Goal: Task Accomplishment & Management: Manage account settings

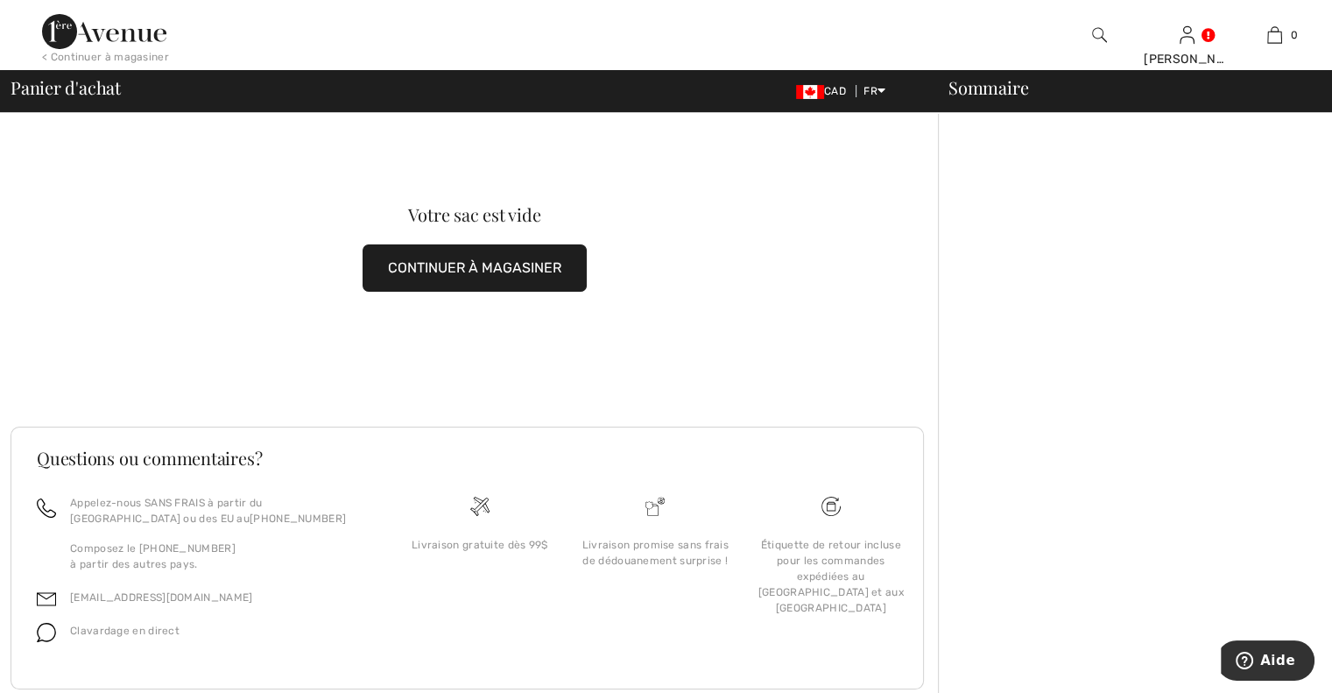
click at [473, 270] on button "CONTINUER À MAGASINER" at bounding box center [474, 267] width 224 height 47
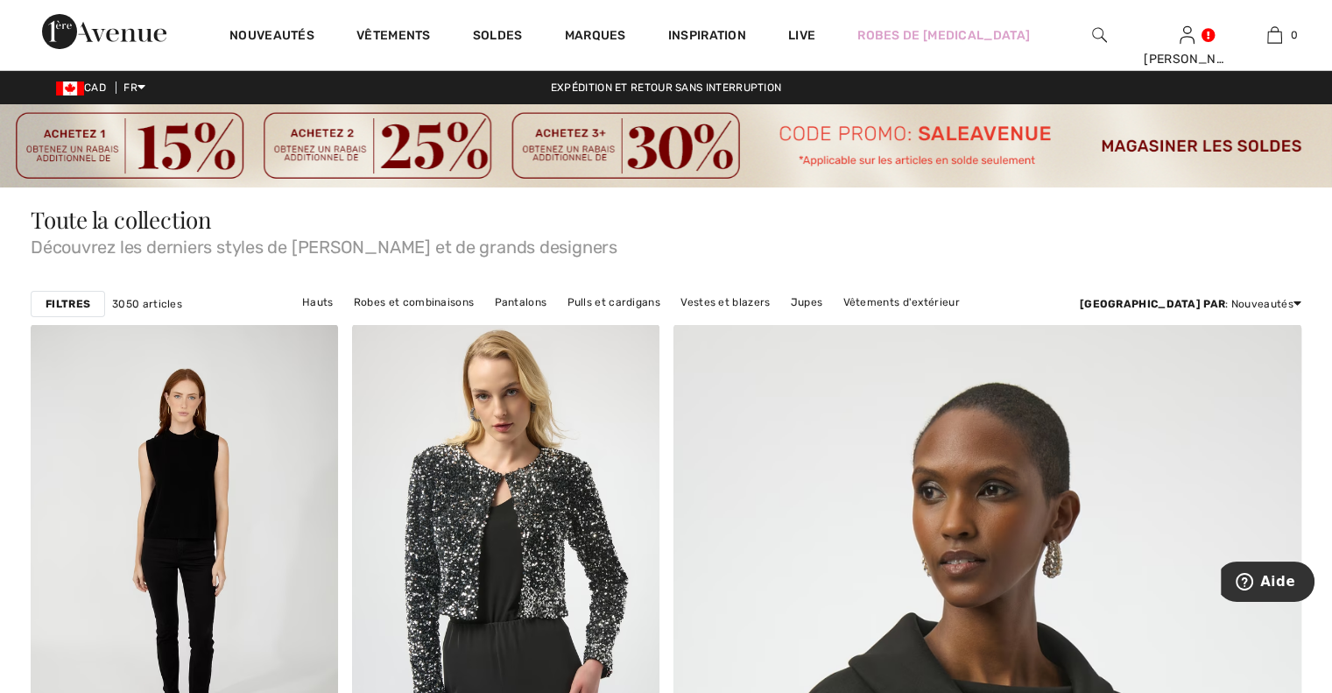
click at [1092, 38] on img at bounding box center [1099, 35] width 15 height 21
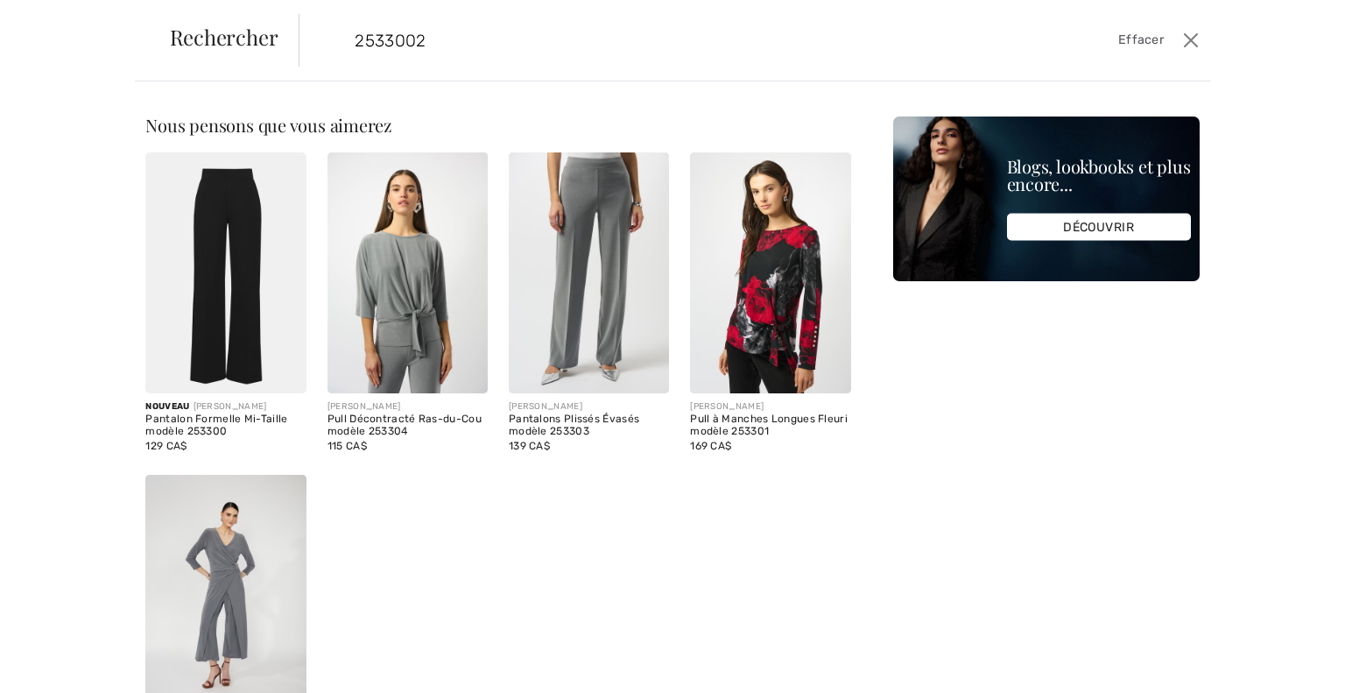
type input "2533002"
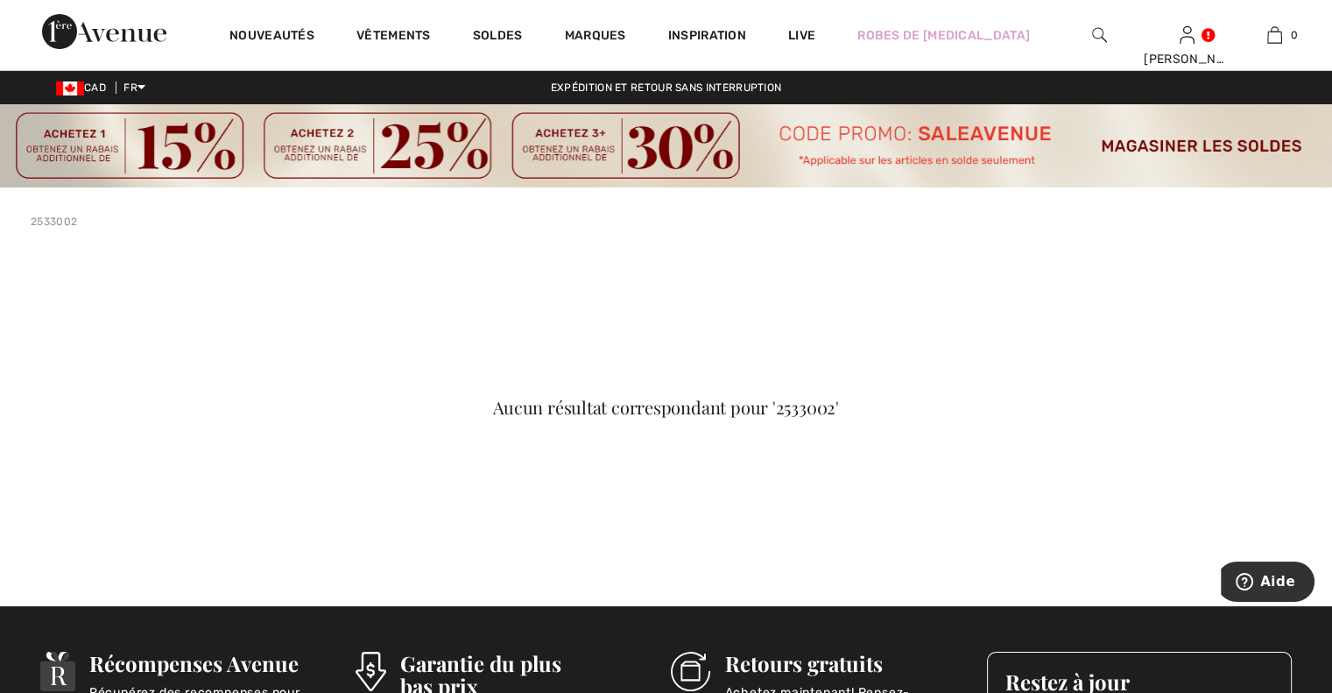
click at [1086, 31] on div at bounding box center [1099, 35] width 88 height 70
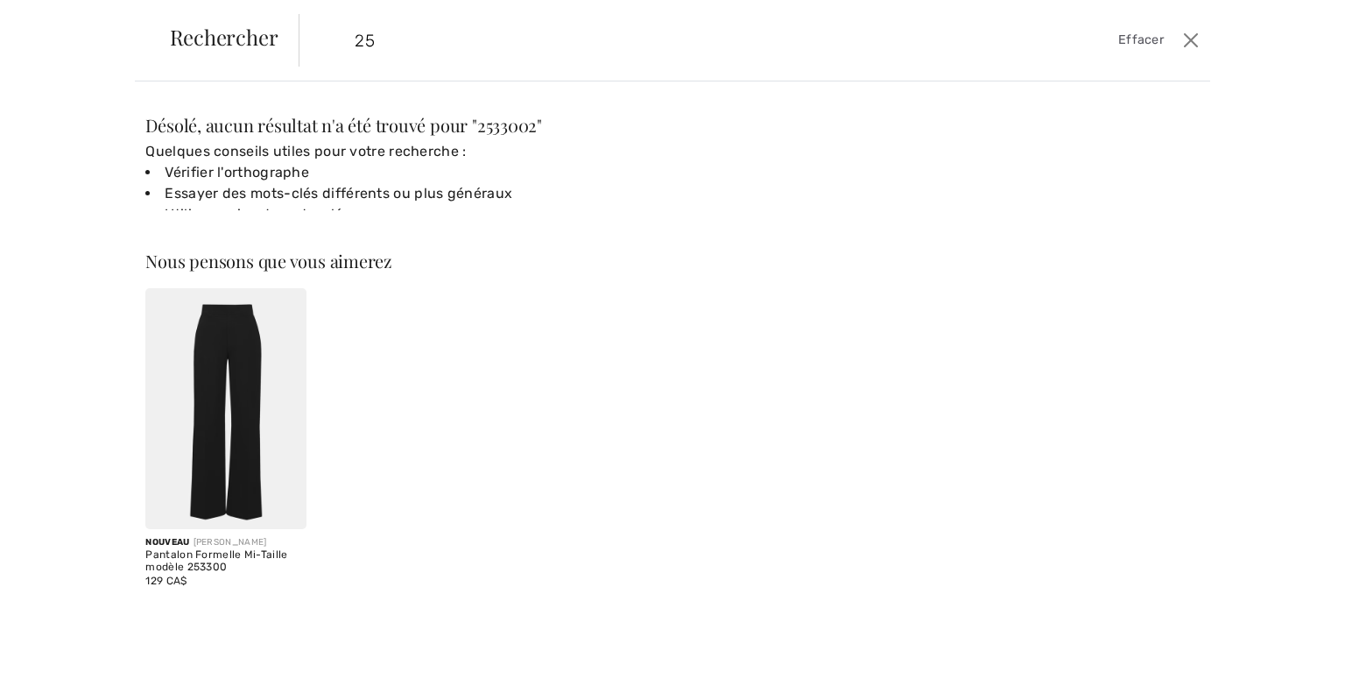
type input "2"
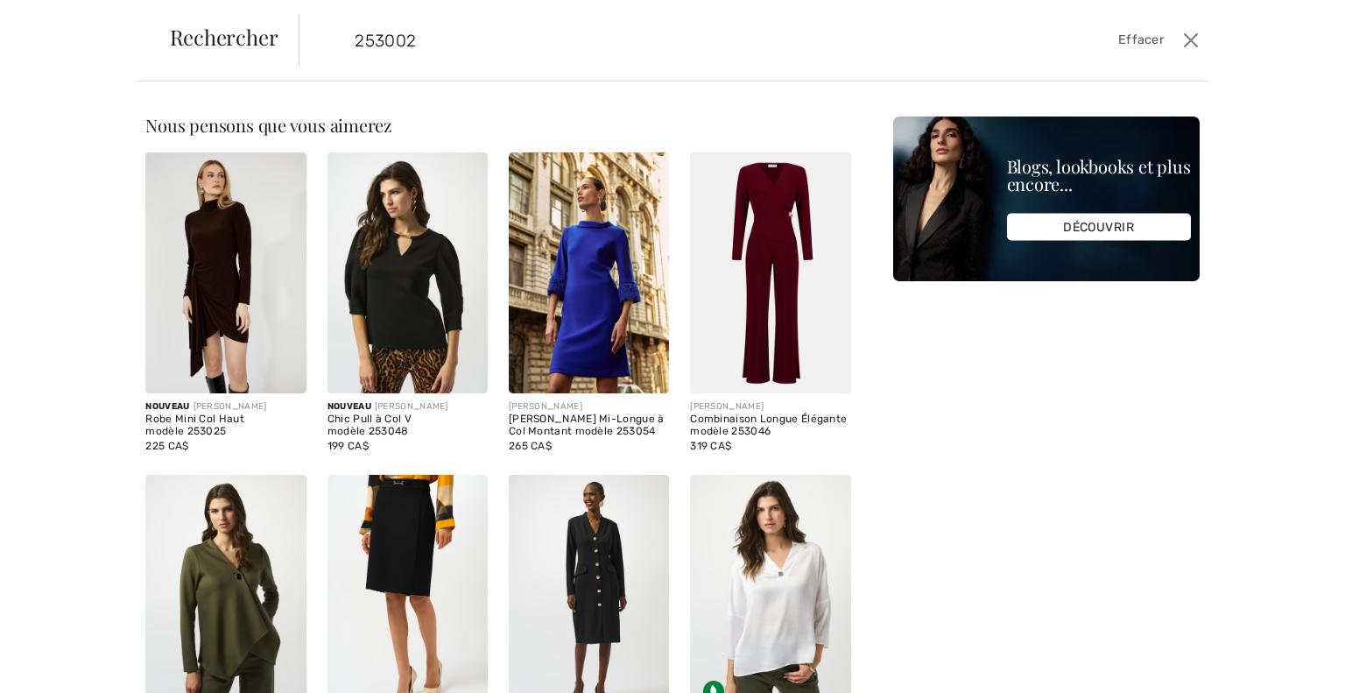
type input "253002"
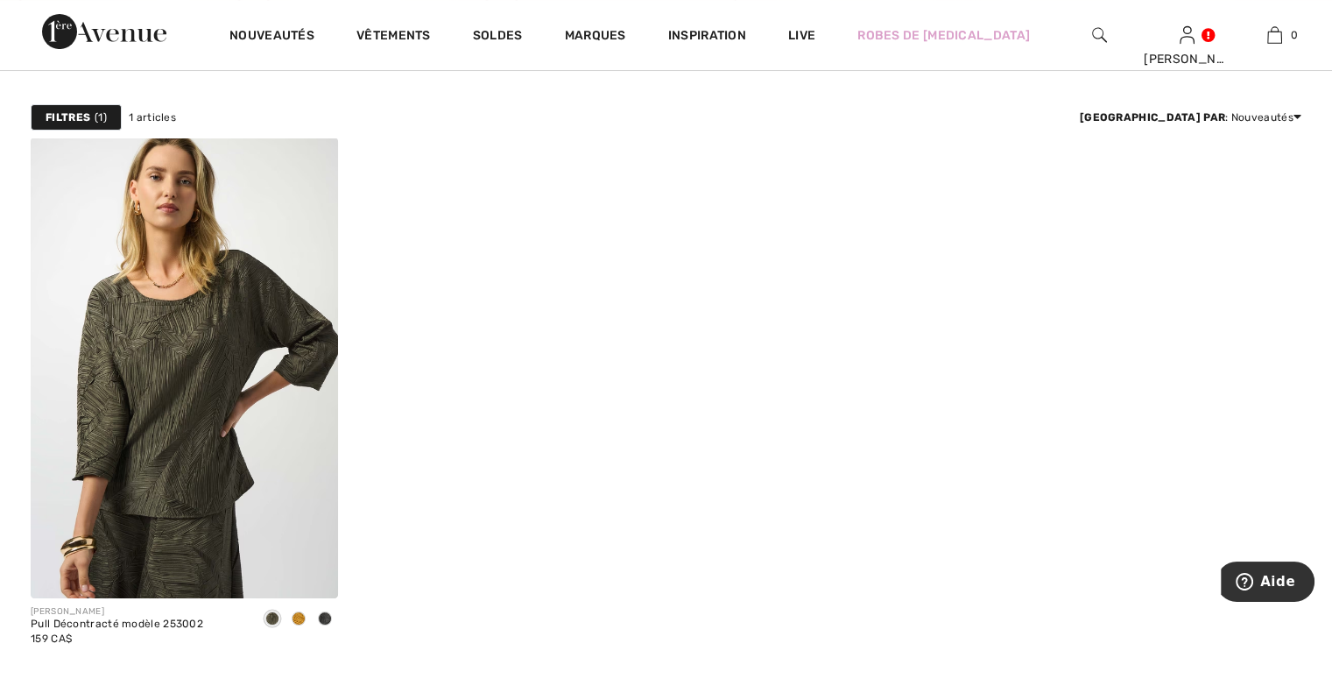
scroll to position [175, 0]
click at [299, 610] on span at bounding box center [299, 617] width 14 height 14
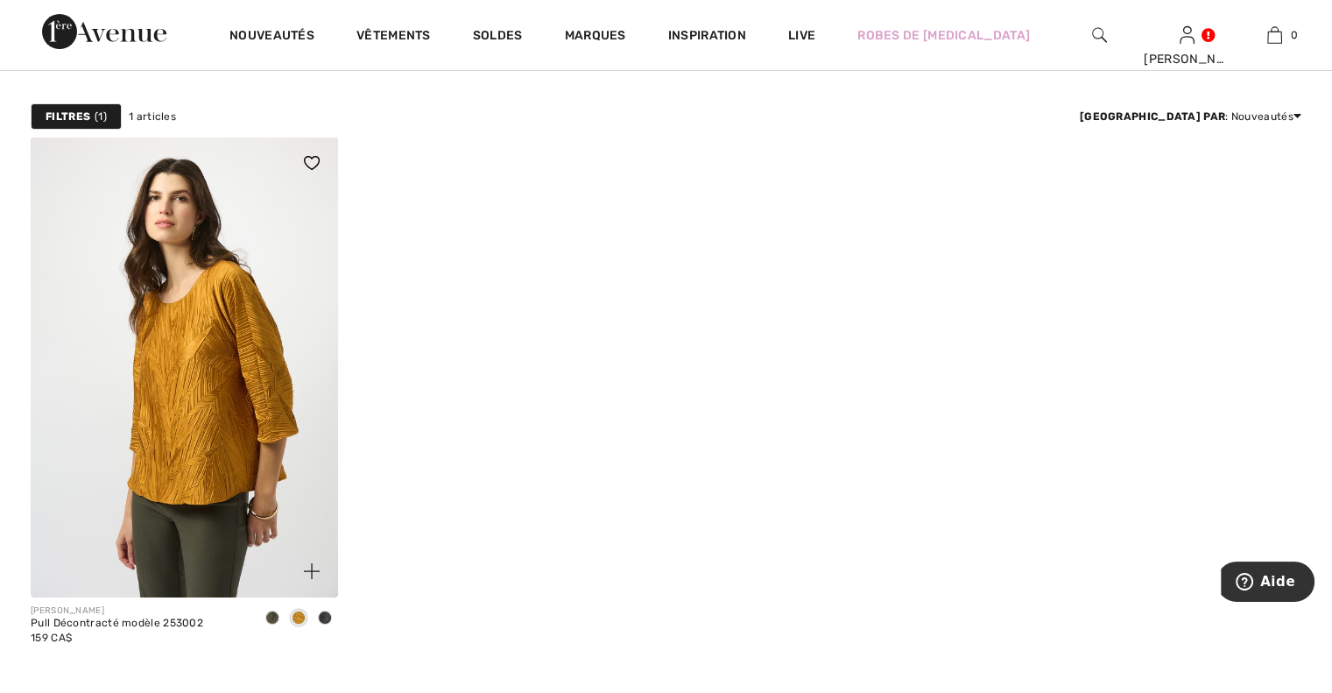
click at [326, 610] on span at bounding box center [325, 617] width 14 height 14
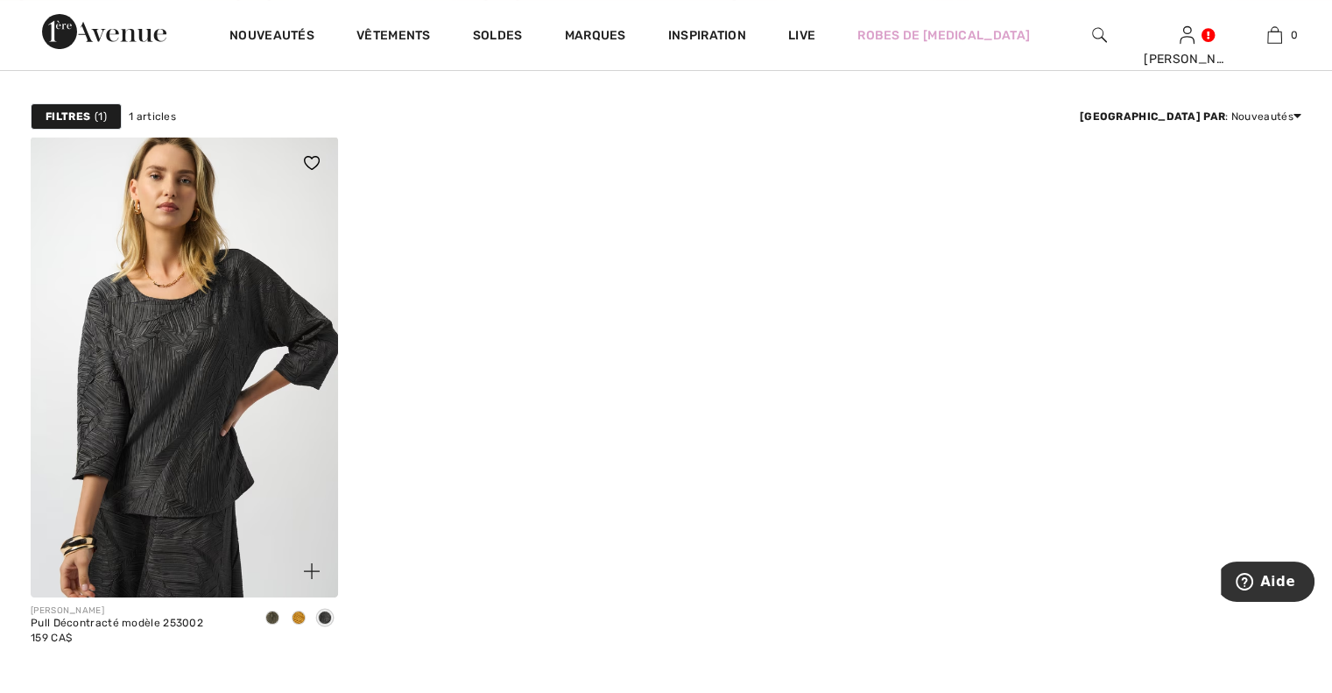
click at [300, 620] on span at bounding box center [299, 617] width 14 height 14
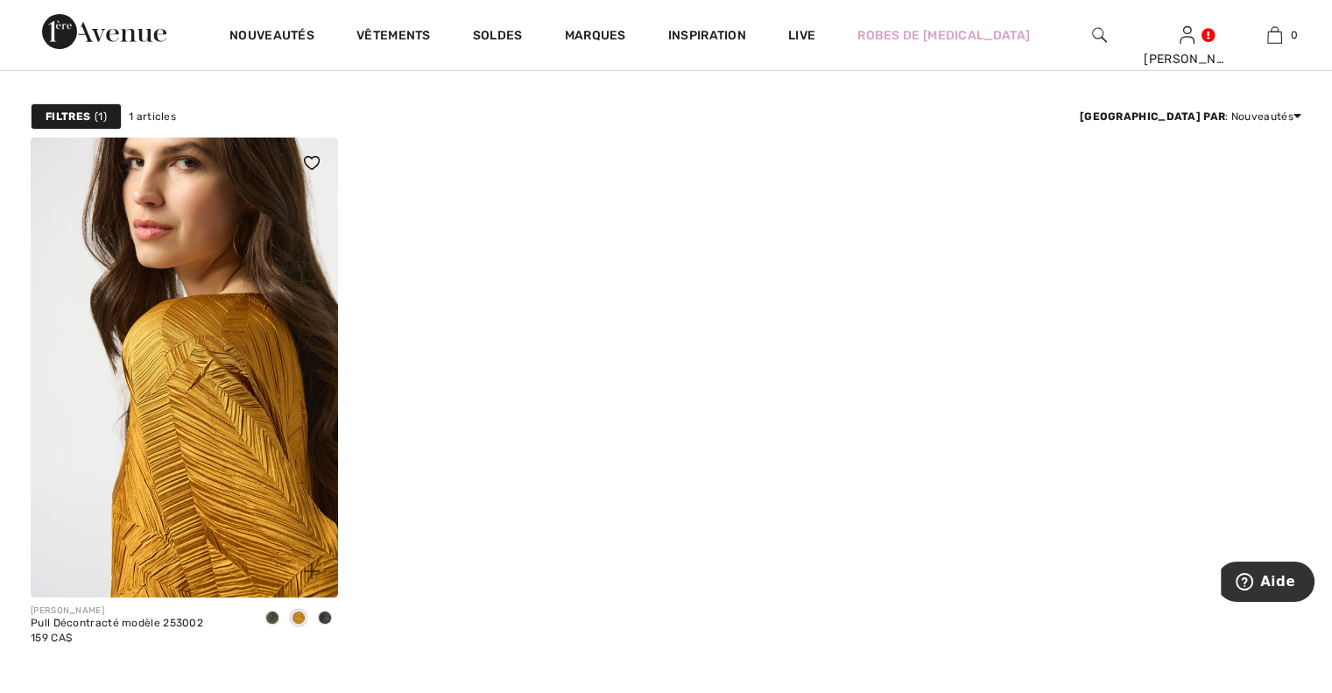
click at [193, 435] on img at bounding box center [184, 367] width 307 height 461
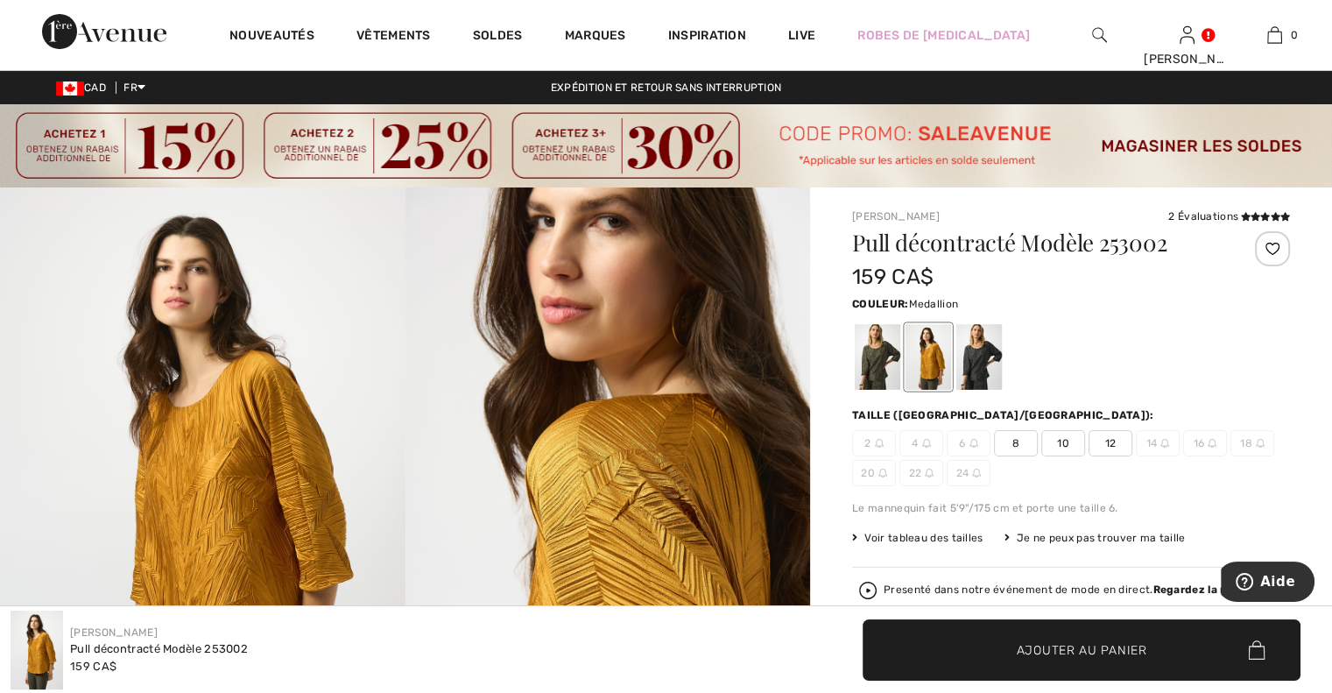
click at [1023, 538] on div "Je ne peux pas trouver ma taille" at bounding box center [1094, 538] width 181 height 16
click at [1020, 540] on div "Je ne peux pas trouver ma taille" at bounding box center [1094, 538] width 181 height 16
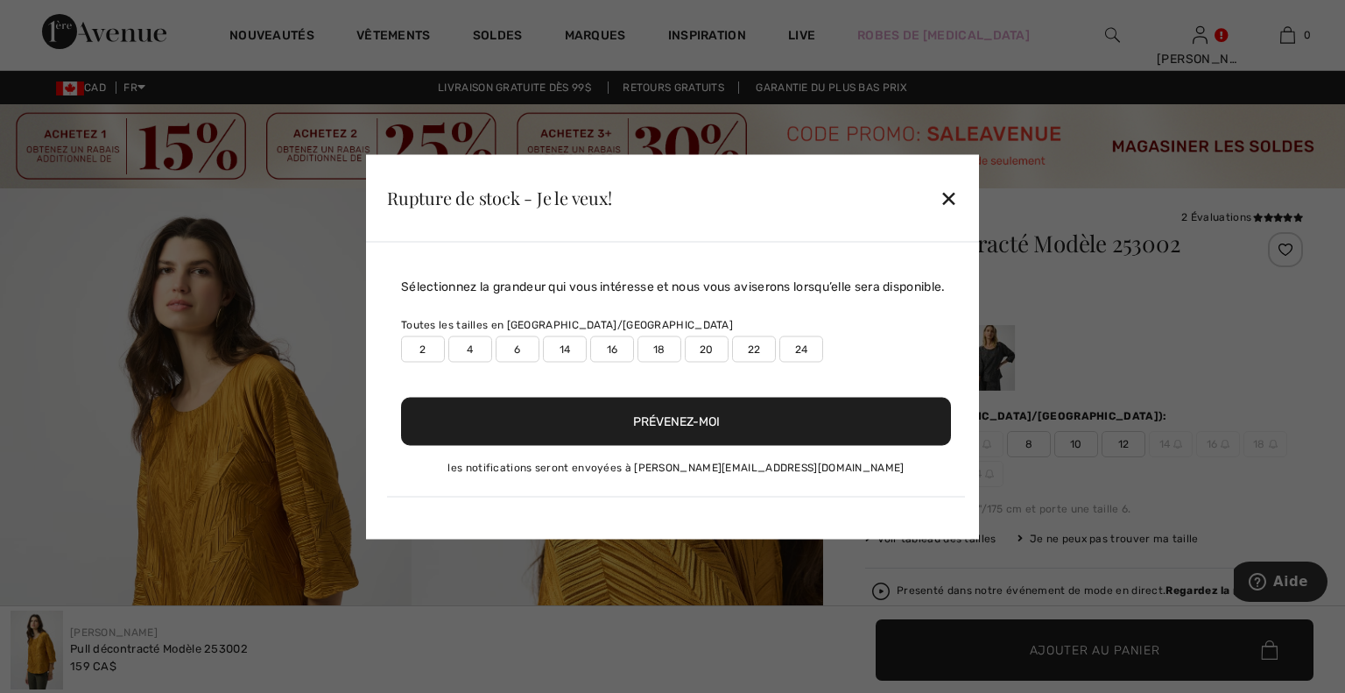
click at [711, 353] on label "20" at bounding box center [707, 348] width 44 height 26
click at [676, 429] on button "Prévenez-moi" at bounding box center [676, 421] width 550 height 48
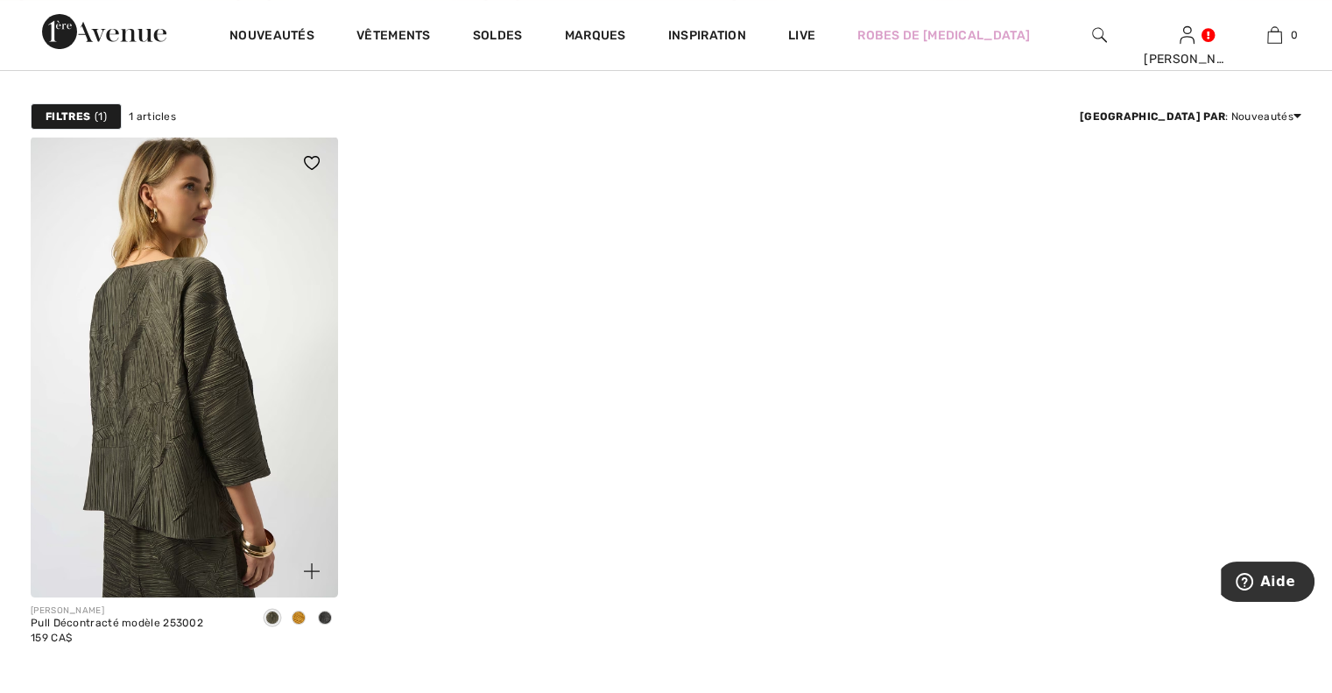
click at [161, 301] on img at bounding box center [184, 367] width 307 height 461
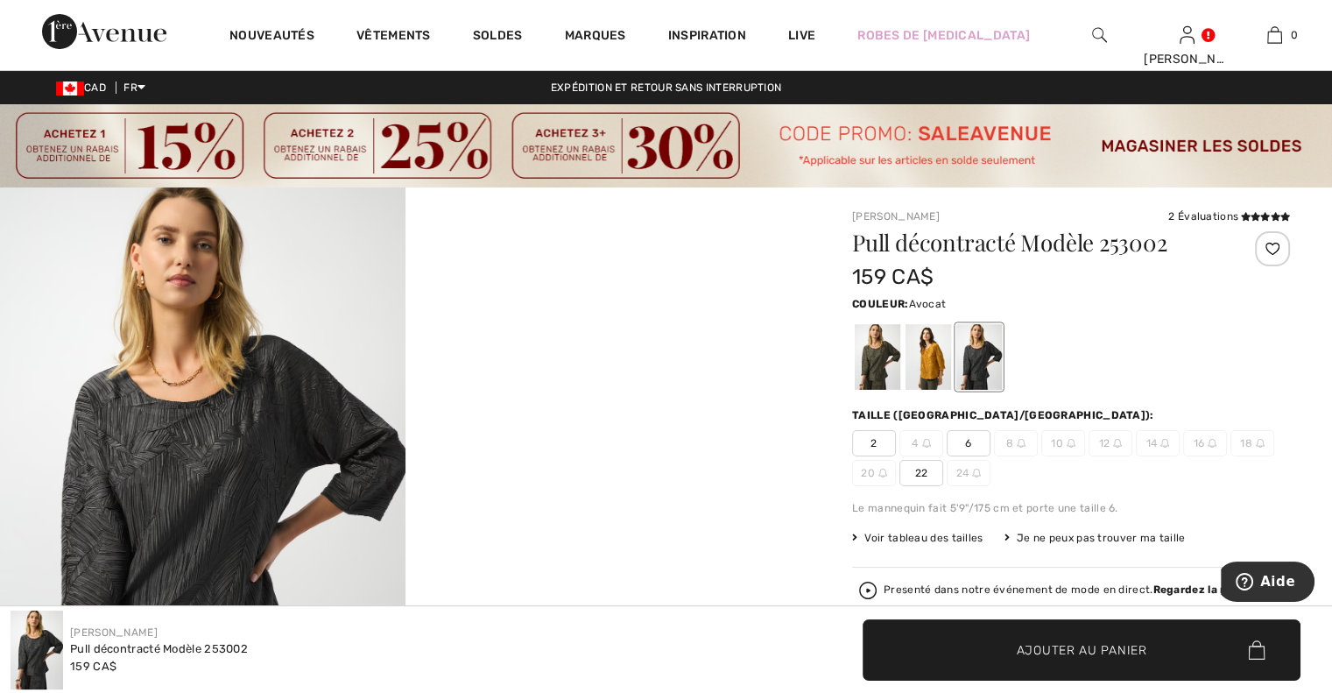
click at [883, 358] on div at bounding box center [878, 357] width 46 height 66
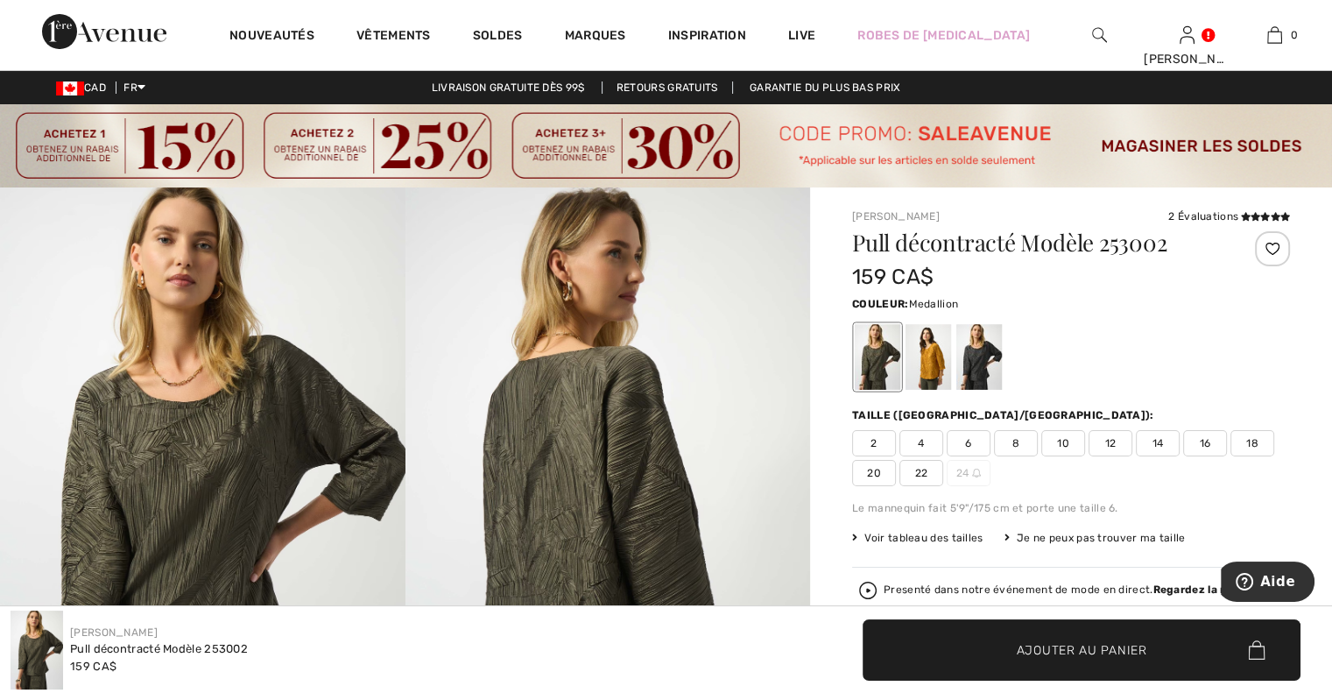
click at [935, 371] on div at bounding box center [928, 357] width 46 height 66
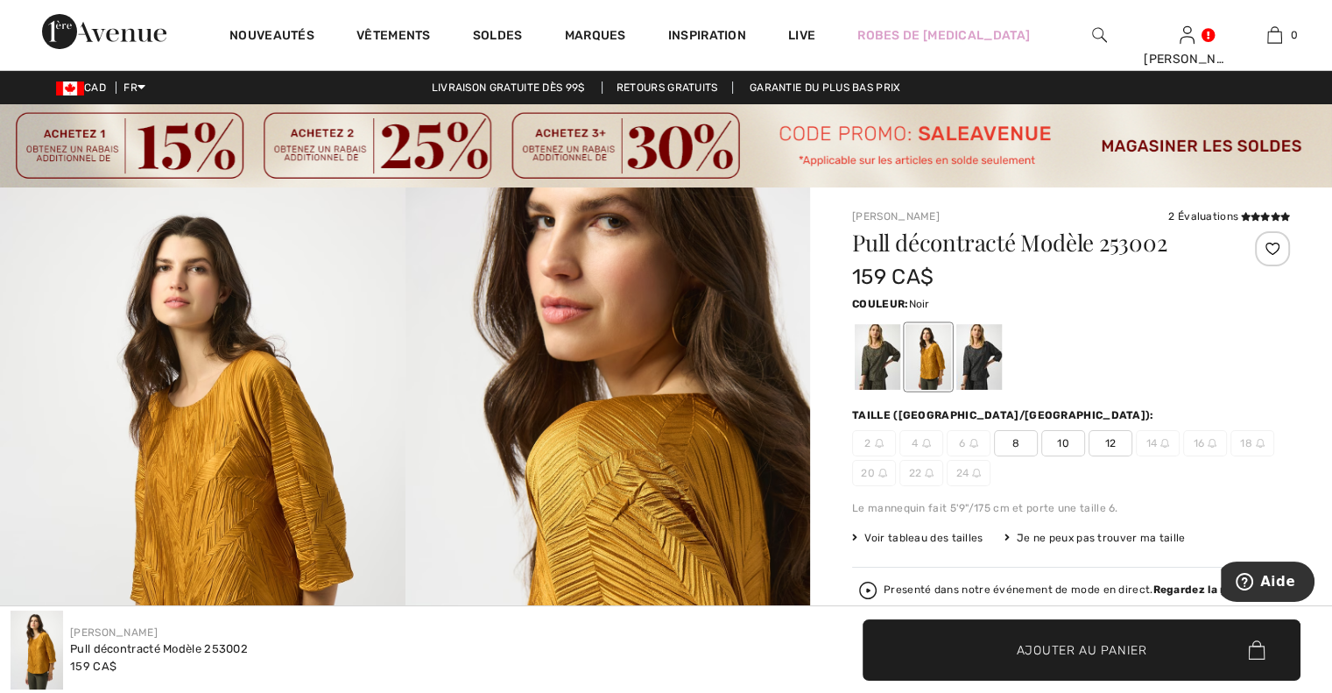
click at [977, 369] on div at bounding box center [979, 357] width 46 height 66
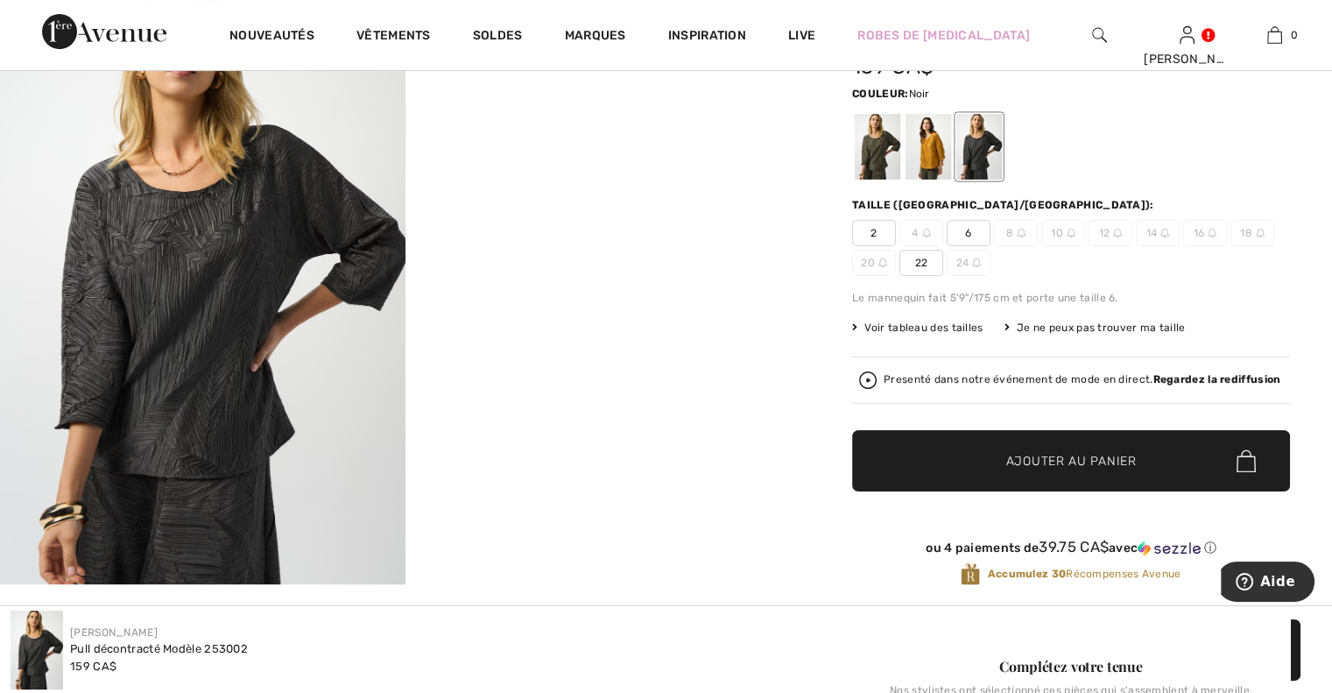
scroll to position [263, 0]
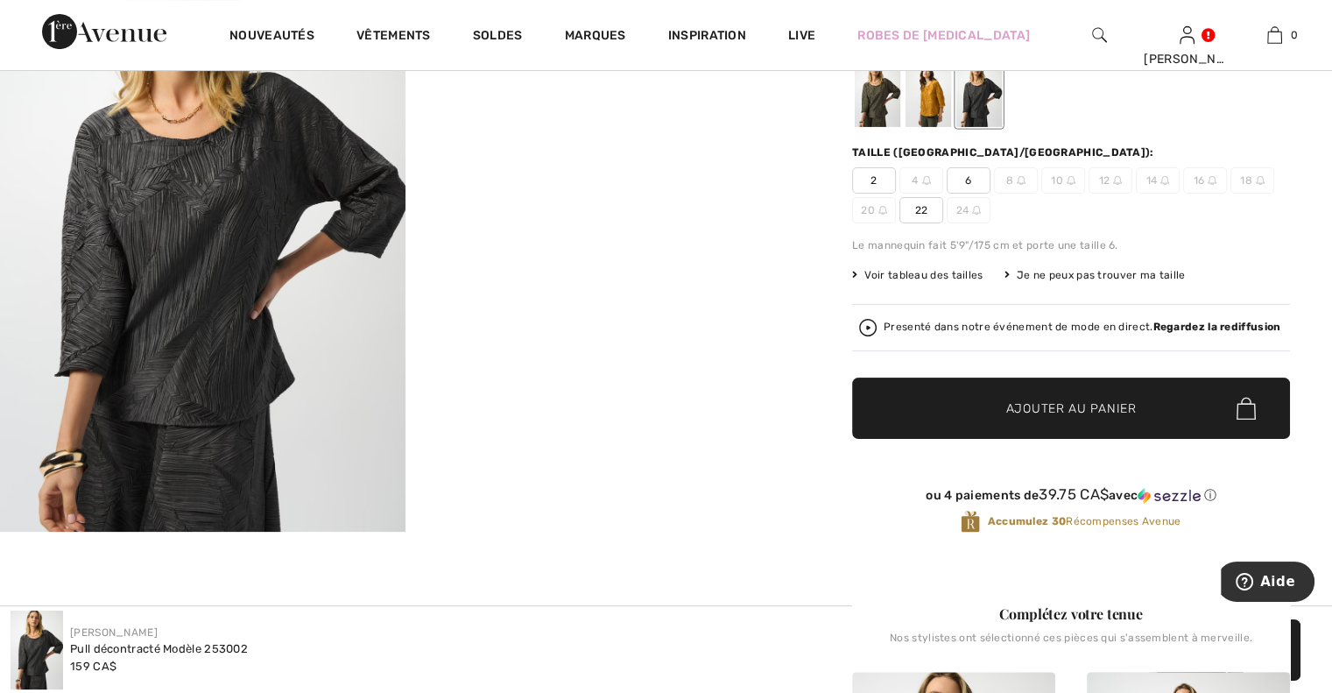
click at [981, 88] on div at bounding box center [979, 94] width 46 height 66
click at [1026, 275] on div "Je ne peux pas trouver ma taille" at bounding box center [1094, 275] width 181 height 16
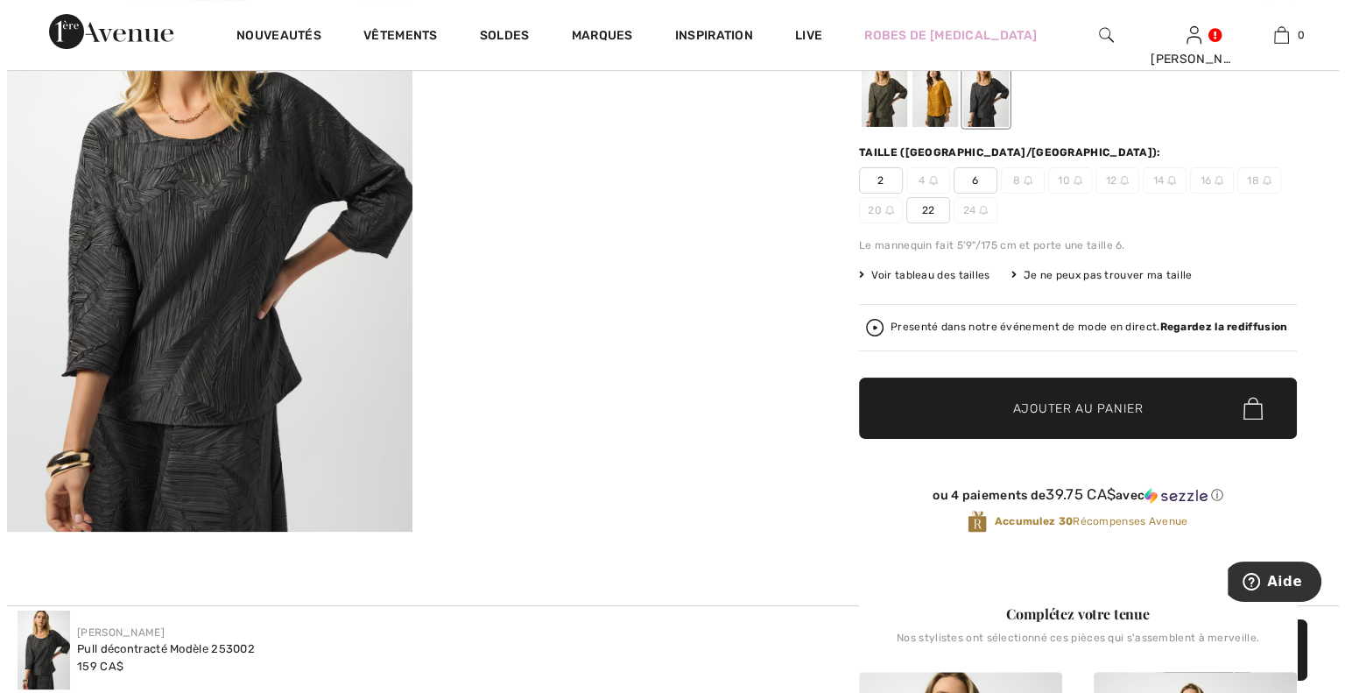
scroll to position [264, 0]
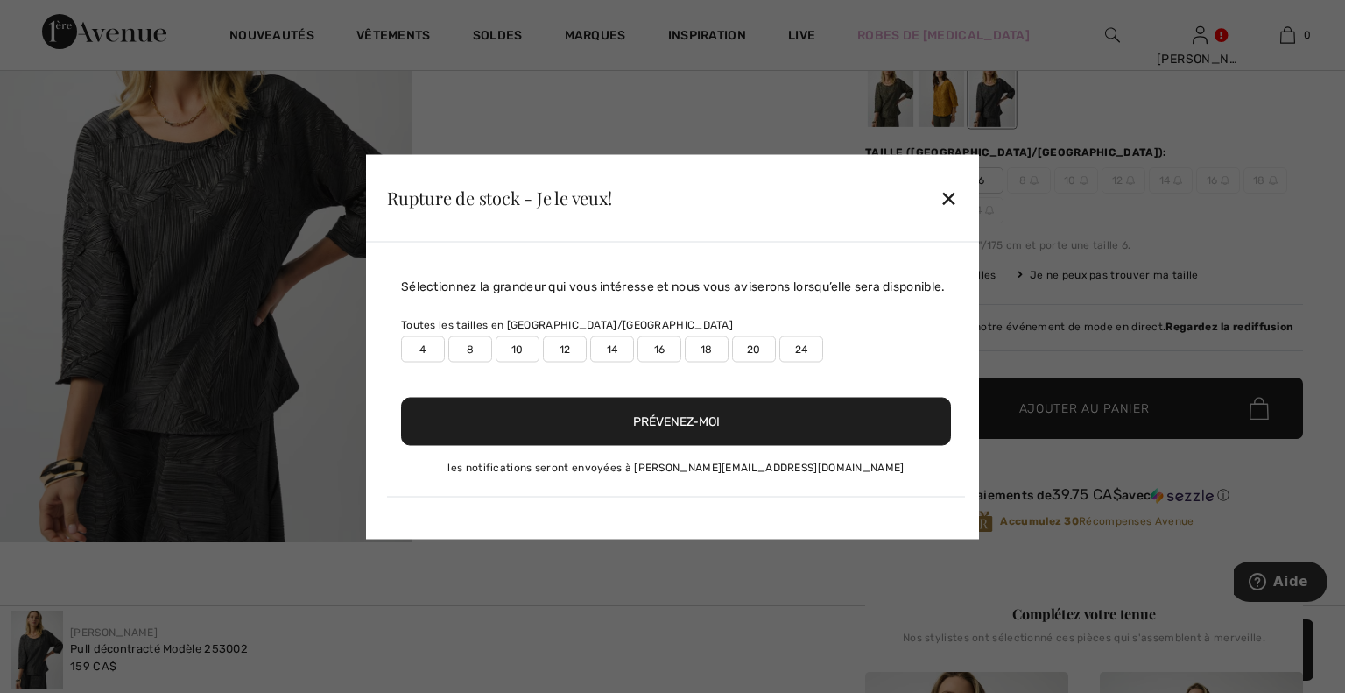
drag, startPoint x: 754, startPoint y: 356, endPoint x: 744, endPoint y: 369, distance: 16.3
click at [754, 355] on label "20" at bounding box center [754, 348] width 44 height 26
click at [721, 434] on button "Prévenez-moi" at bounding box center [676, 421] width 550 height 48
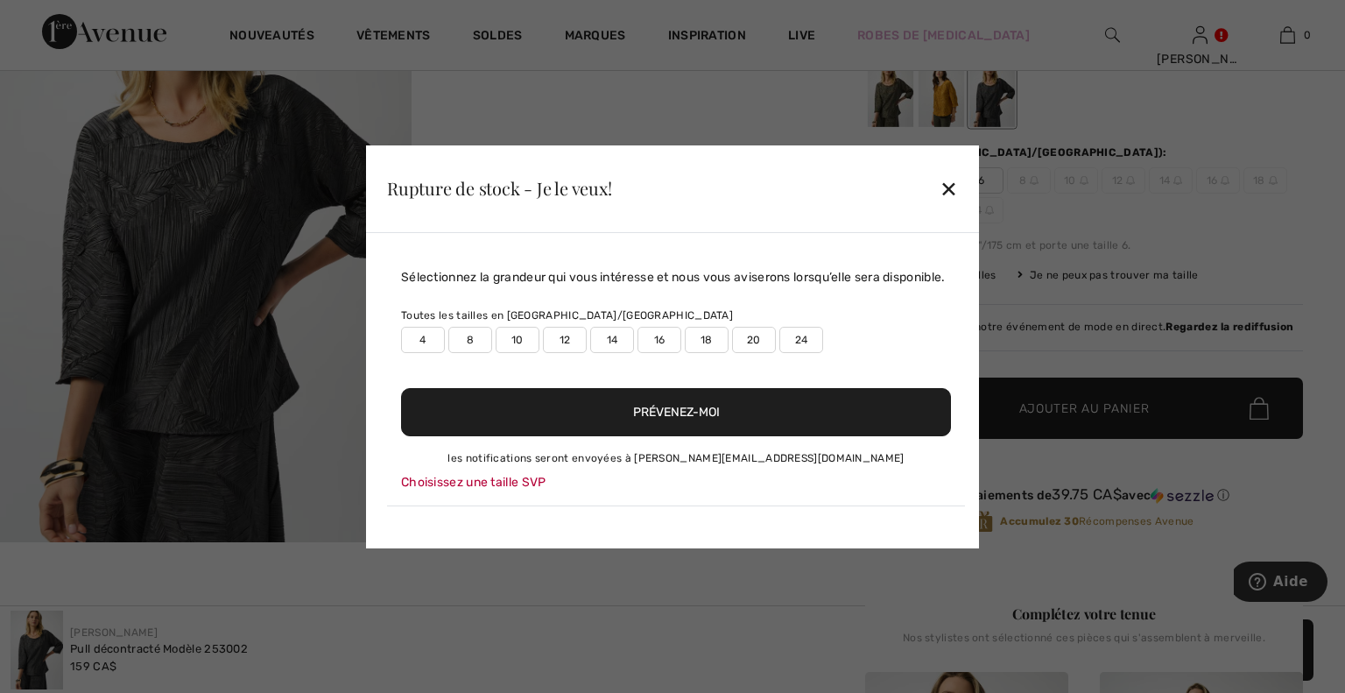
click at [749, 336] on label "20" at bounding box center [754, 340] width 44 height 26
click at [741, 409] on button "Prévenez-moi" at bounding box center [676, 412] width 550 height 48
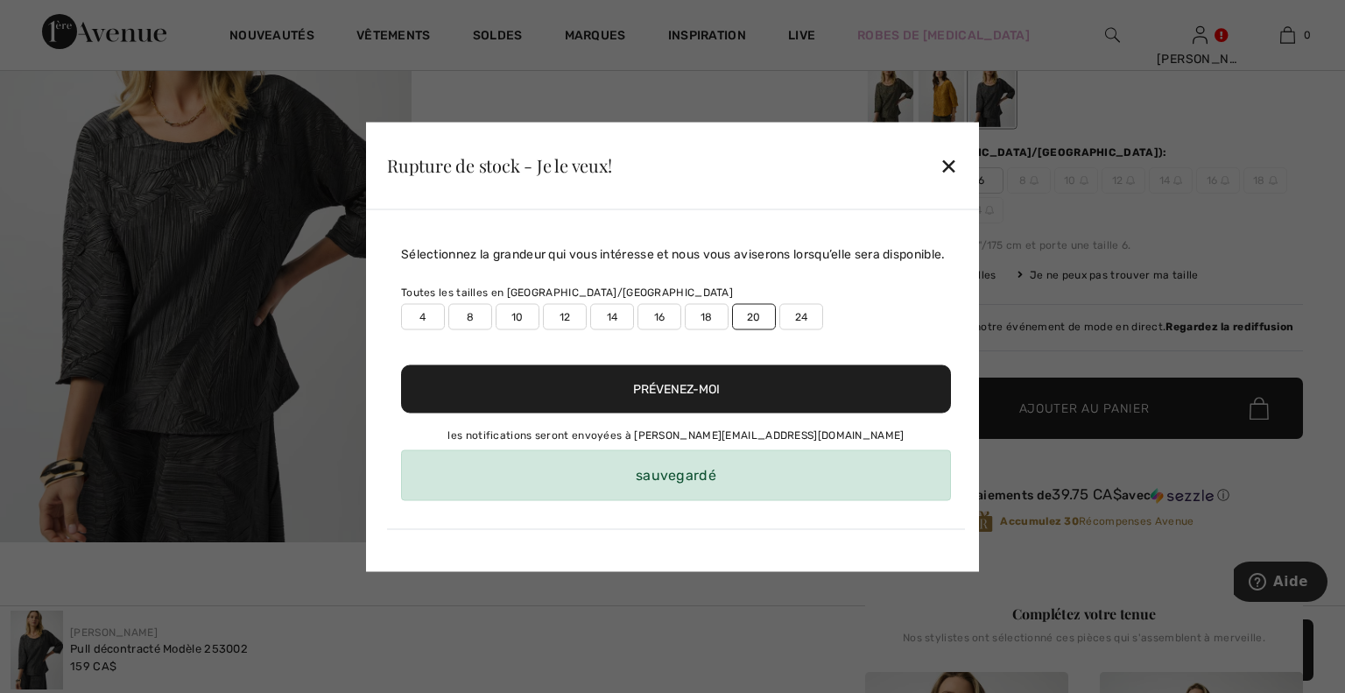
click at [949, 177] on div "✕" at bounding box center [948, 165] width 18 height 37
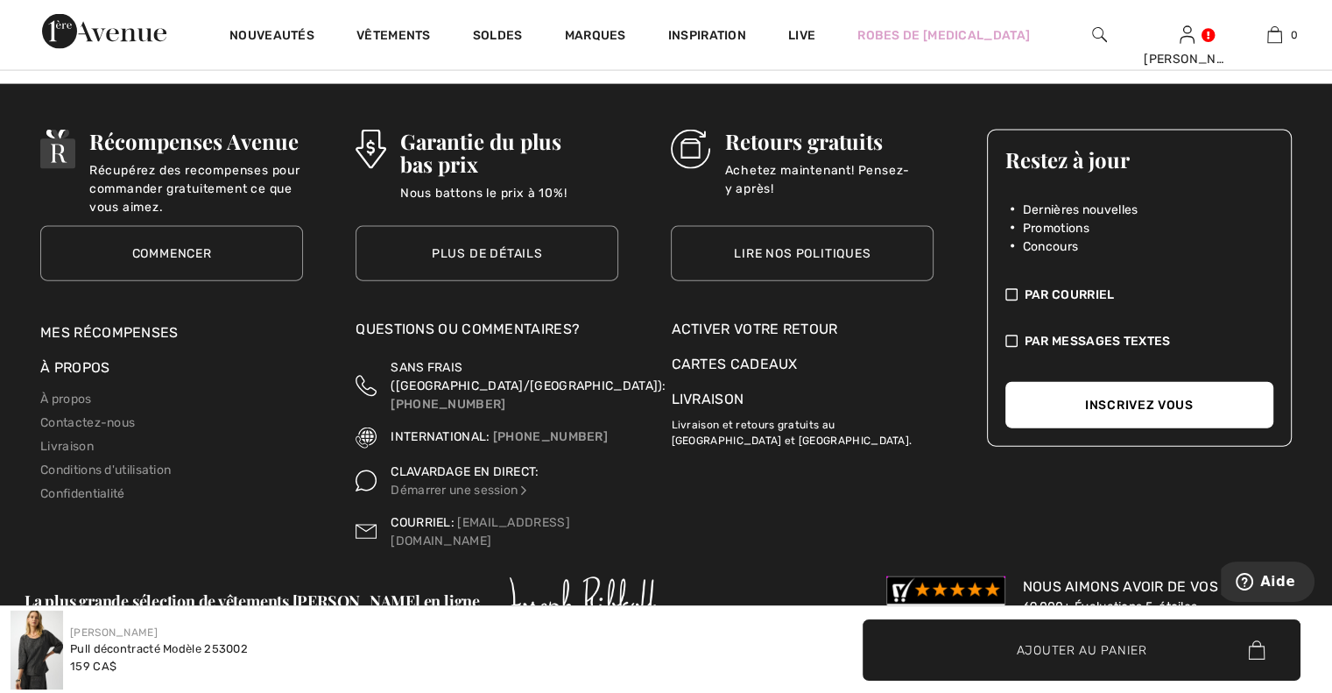
scroll to position [3924, 0]
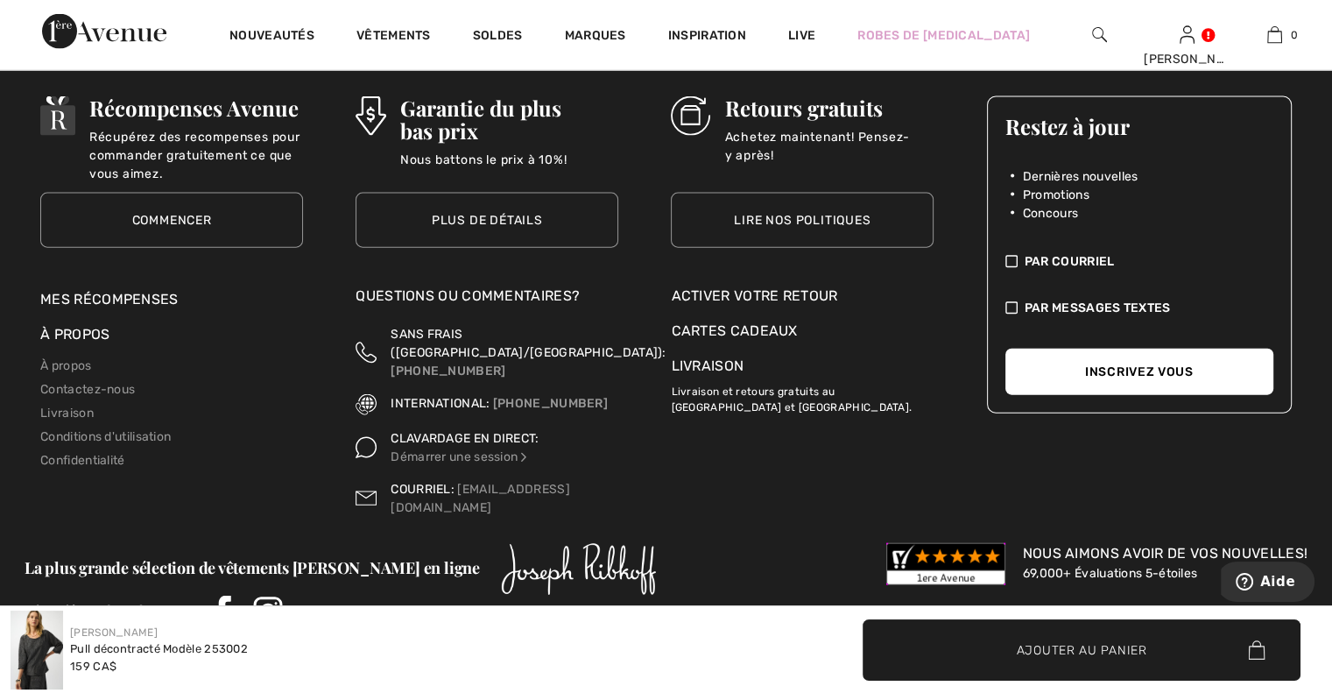
click at [689, 285] on div "Activer votre retour" at bounding box center [802, 295] width 263 height 21
